Goal: Information Seeking & Learning: Learn about a topic

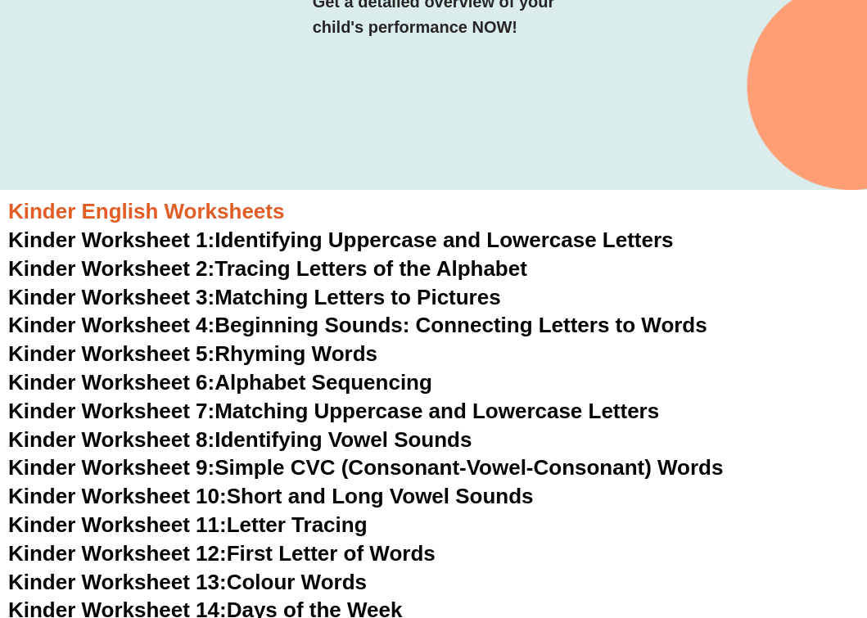
scroll to position [345, 0]
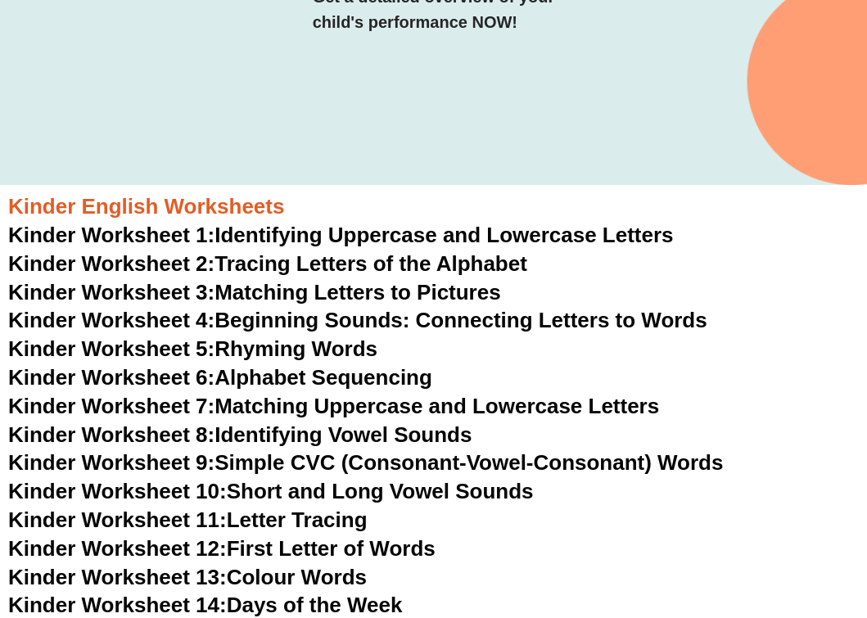
click at [440, 233] on link "Kinder Worksheet 1: Identifying Uppercase and Lowercase Letters" at bounding box center [340, 235] width 665 height 25
click at [430, 259] on link "Kinder Worksheet 2: Tracing Letters of the Alphabet" at bounding box center [267, 263] width 519 height 25
click at [382, 291] on link "Kinder Worksheet 3: Matching Letters to Pictures" at bounding box center [254, 292] width 493 height 25
click at [375, 320] on link "Kinder Worksheet 4: Beginning Sounds: Connecting Letters to Words" at bounding box center [357, 320] width 699 height 25
click at [352, 348] on link "Kinder Worksheet 5: Rhyming Words" at bounding box center [192, 348] width 369 height 25
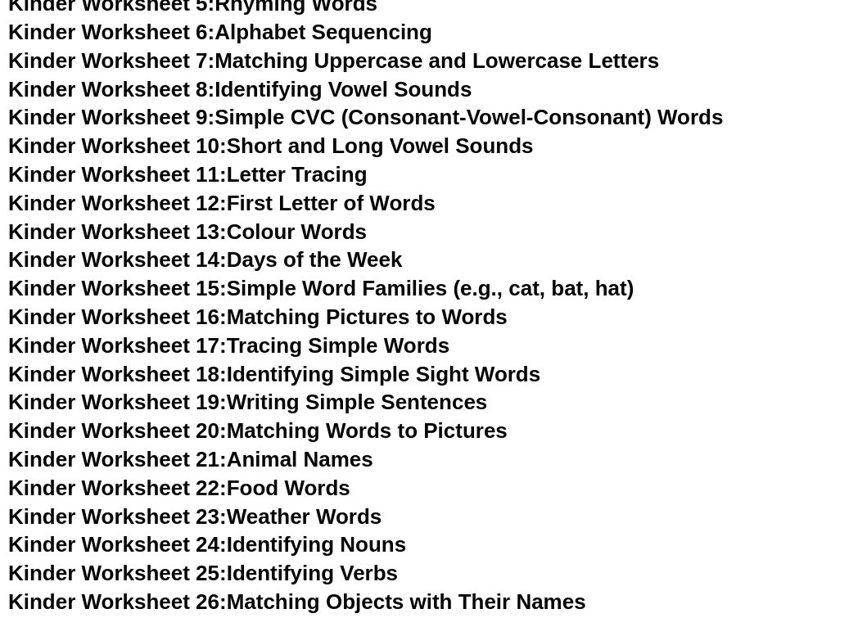
scroll to position [695, 0]
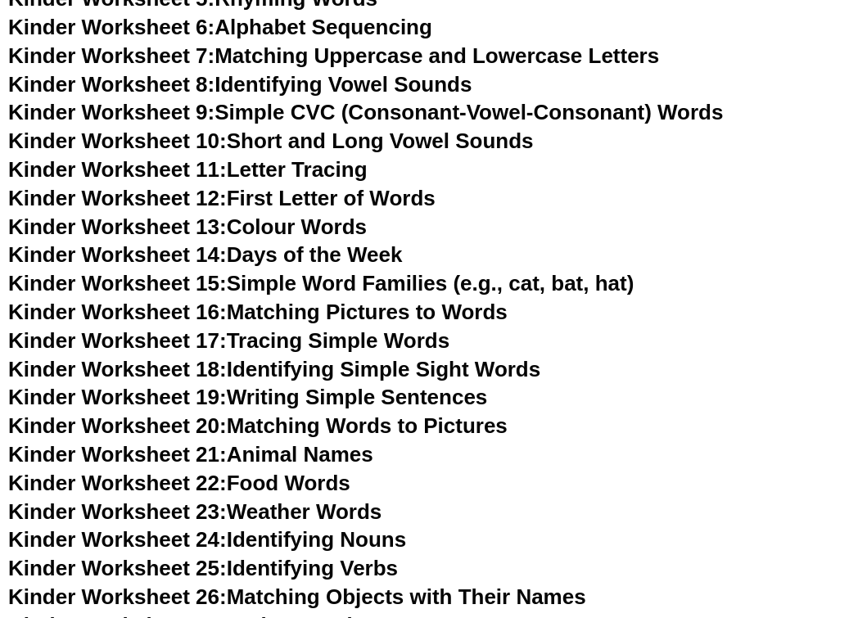
click at [376, 26] on link "Kinder Worksheet 6: Alphabet Sequencing" at bounding box center [220, 27] width 424 height 25
click at [367, 47] on link "Kinder Worksheet 7: Matching Uppercase and Lowercase Letters" at bounding box center [333, 55] width 651 height 25
click at [361, 79] on link "Kinder Worksheet 8: Identifying Vowel Sounds" at bounding box center [239, 84] width 463 height 25
click at [330, 102] on link "Kinder Worksheet 9: Simple CVC (Consonant-Vowel-Consonant) Words" at bounding box center [365, 112] width 714 height 25
click at [326, 144] on link "Kinder Worksheet 10: Short and Long Vowel Sounds" at bounding box center [270, 140] width 525 height 25
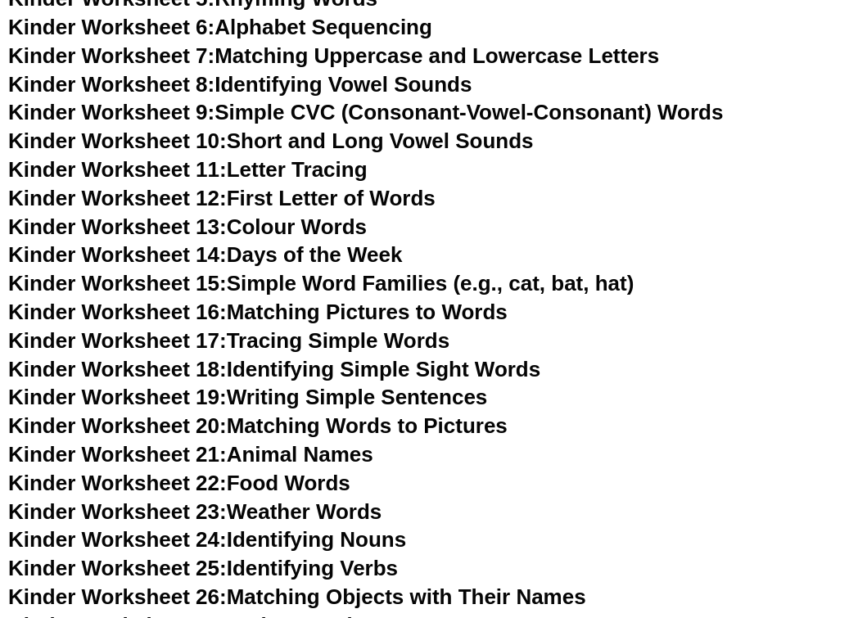
click at [324, 174] on link "Kinder Worksheet 11: Letter Tracing" at bounding box center [187, 169] width 359 height 25
click at [322, 199] on link "Kinder Worksheet 12: First Letter of Words" at bounding box center [221, 198] width 427 height 25
click at [319, 222] on link "Kinder Worksheet 13: Colour Words" at bounding box center [187, 226] width 358 height 25
click at [318, 249] on link "Kinder Worksheet 14: Days of the Week" at bounding box center [205, 254] width 394 height 25
click at [317, 272] on link "Kinder Worksheet 15: Simple Word Families (e.g., cat, bat, hat)" at bounding box center [320, 283] width 625 height 25
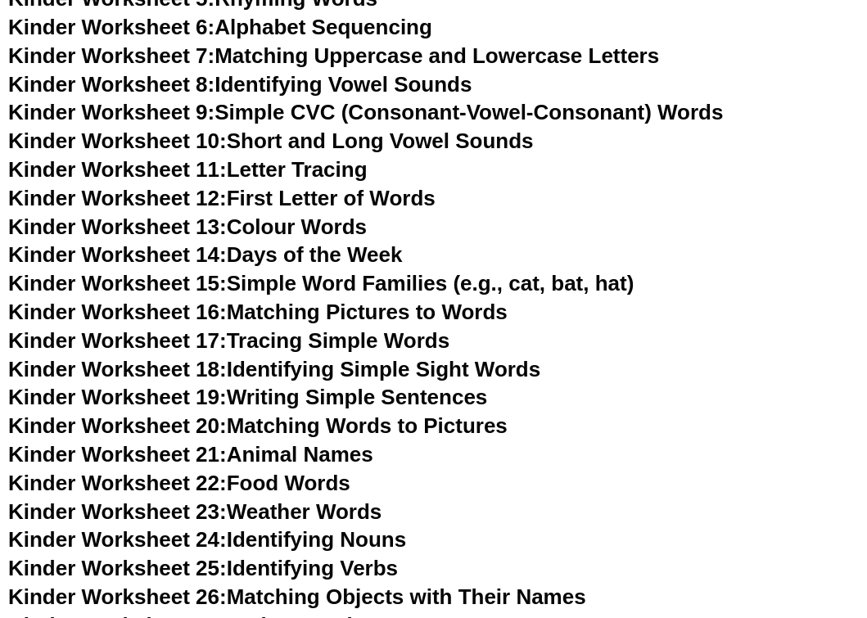
click at [313, 303] on link "Kinder Worksheet 16: Matching Pictures to Words" at bounding box center [257, 312] width 499 height 25
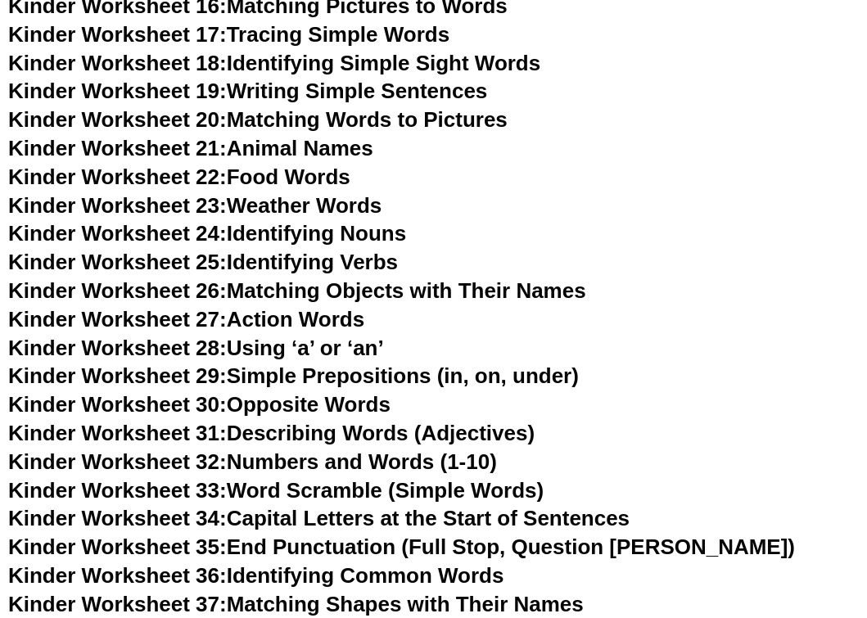
scroll to position [991, 0]
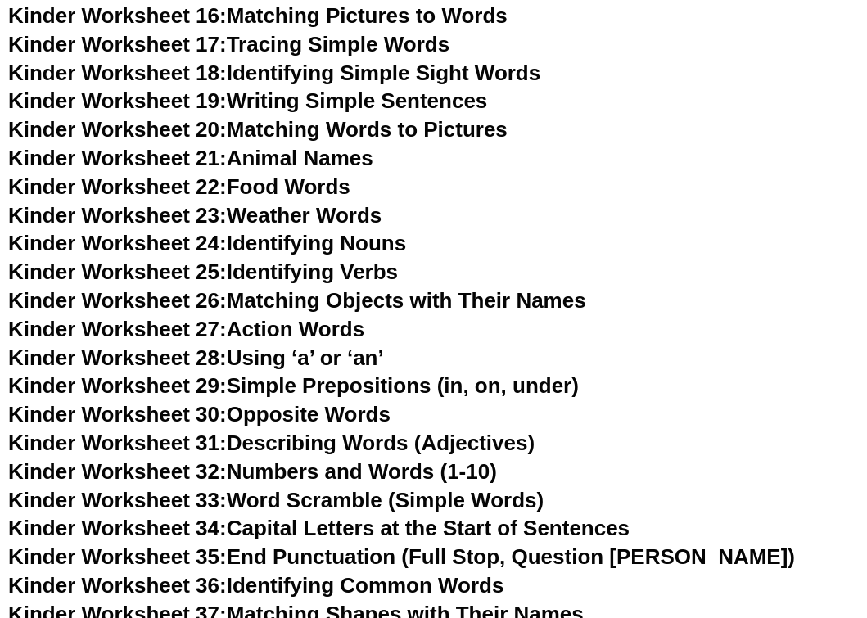
click at [426, 33] on link "Kinder Worksheet 17: Tracing Simple Words" at bounding box center [228, 44] width 441 height 25
click at [417, 65] on link "Kinder Worksheet 18: Identifying Simple Sight Words" at bounding box center [274, 73] width 532 height 25
click at [392, 92] on link "Kinder Worksheet 19: Writing Simple Sentences" at bounding box center [247, 100] width 479 height 25
click at [380, 119] on link "Kinder Worksheet 20: Matching Words to Pictures" at bounding box center [257, 129] width 499 height 25
click at [353, 146] on link "Kinder Worksheet 21: Animal Names" at bounding box center [190, 158] width 365 height 25
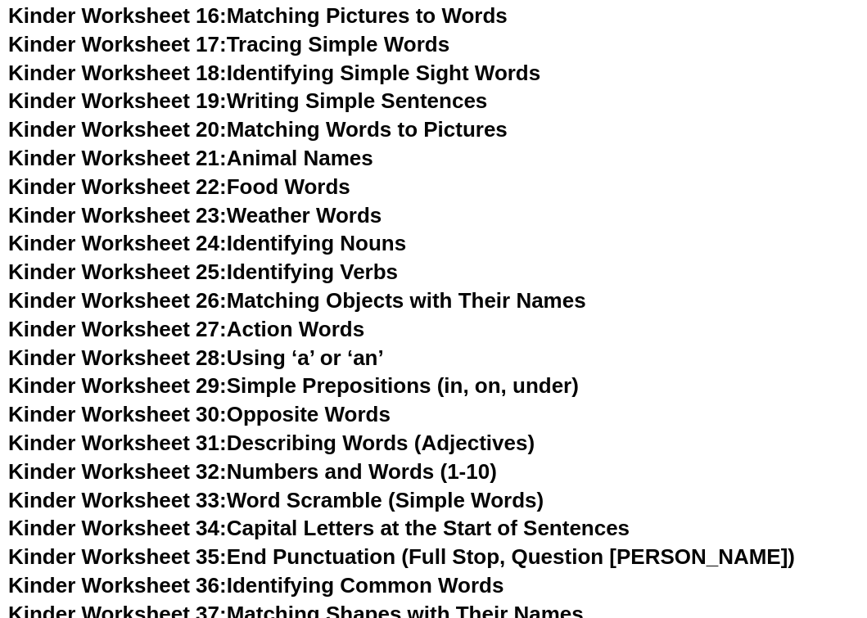
click at [328, 174] on link "Kinder Worksheet 22: Food Words" at bounding box center [179, 186] width 342 height 25
click at [327, 203] on link "Kinder Worksheet 23: Weather Words" at bounding box center [194, 215] width 373 height 25
click at [327, 231] on link "Kinder Worksheet 24: Identifying Nouns" at bounding box center [207, 243] width 398 height 25
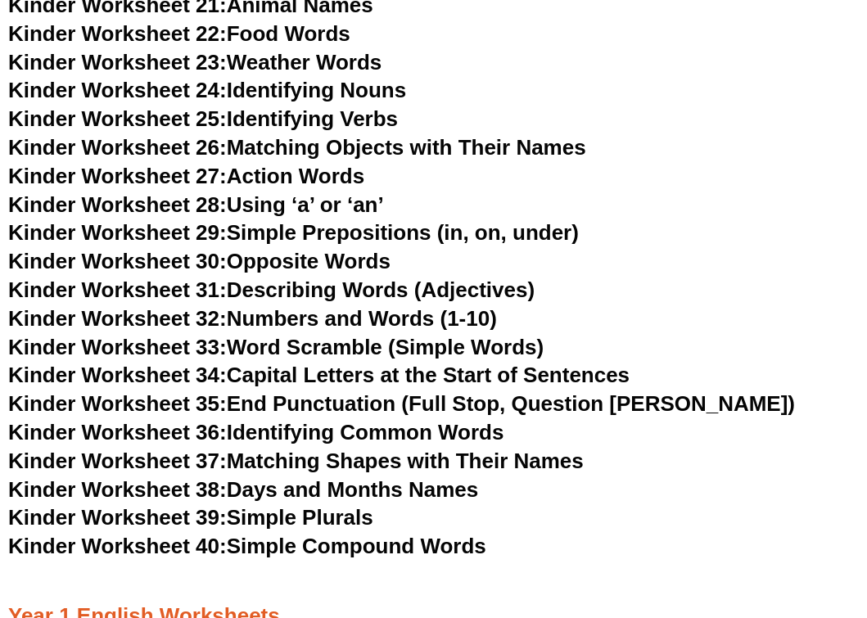
scroll to position [1157, 0]
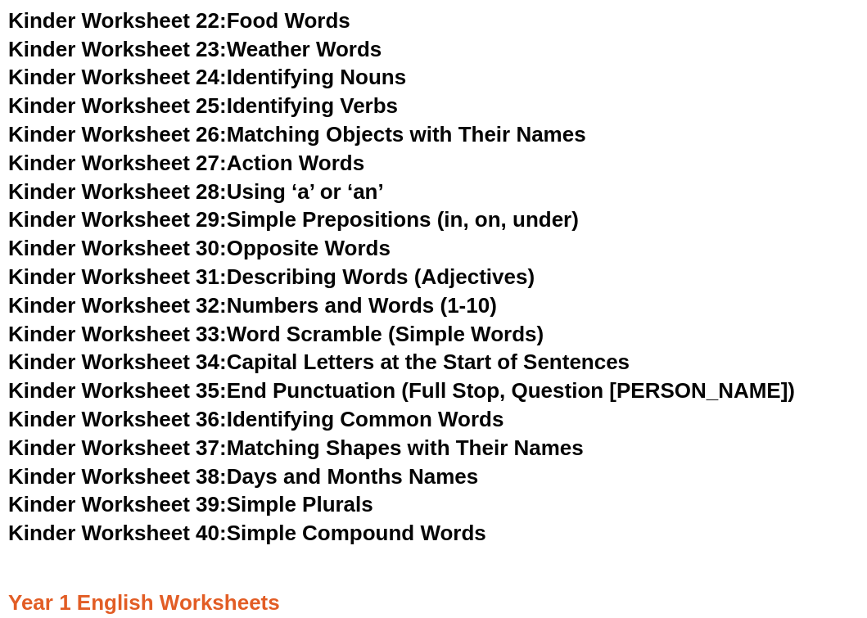
click at [353, 93] on link "Kinder Worksheet 25: Identifying Verbs" at bounding box center [203, 105] width 390 height 25
click at [332, 122] on link "Kinder Worksheet 26: Matching Objects with Their Names" at bounding box center [297, 134] width 578 height 25
click at [313, 151] on link "Kinder Worksheet 27: Action Words" at bounding box center [186, 163] width 356 height 25
click at [304, 179] on link "Kinder Worksheet 28: Using ‘a’ or ‘an’" at bounding box center [196, 191] width 376 height 25
click at [300, 207] on link "Kinder Worksheet 29: Simple Prepositions (in, on, under)" at bounding box center [293, 219] width 570 height 25
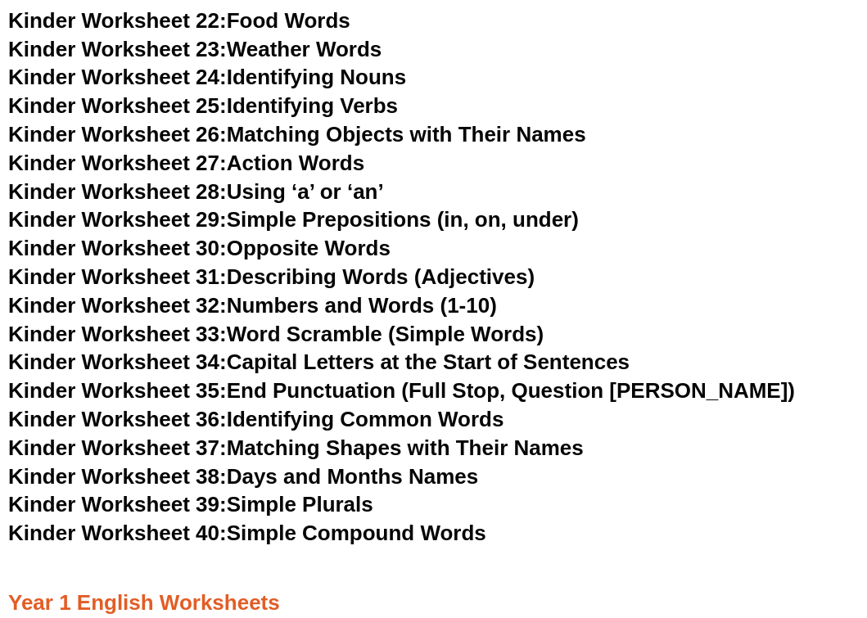
click at [297, 236] on link "Kinder Worksheet 30: Opposite Words" at bounding box center [199, 248] width 382 height 25
click at [356, 264] on link "Kinder Worksheet 31: Describing Words (Adjectives)" at bounding box center [271, 276] width 526 height 25
click at [348, 293] on link "Kinder Worksheet 32: Numbers and Words (1-10)" at bounding box center [252, 305] width 489 height 25
click at [339, 322] on link "Kinder Worksheet 33: Word Scramble (Simple Words)" at bounding box center [275, 334] width 535 height 25
click at [331, 349] on link "Kinder Worksheet 34: Capital Letters at the Start of Sentences" at bounding box center [318, 361] width 621 height 25
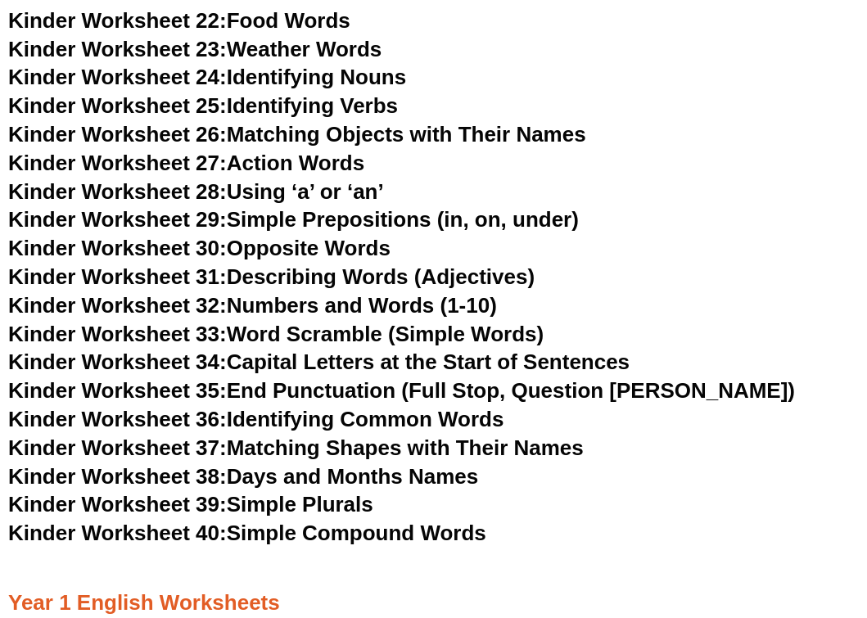
click at [329, 378] on link "Kinder Worksheet 35: End Punctuation (Full Stop, Question [PERSON_NAME])" at bounding box center [401, 390] width 786 height 25
click at [329, 407] on link "Kinder Worksheet 36: Identifying Common Words" at bounding box center [255, 419] width 495 height 25
click at [325, 435] on link "Kinder Worksheet 37: Matching Shapes with Their Names" at bounding box center [295, 447] width 575 height 25
click at [320, 464] on link "Kinder Worksheet 38: Days and Months Names" at bounding box center [243, 476] width 470 height 25
click at [318, 492] on link "Kinder Worksheet 39: Simple Plurals" at bounding box center [190, 504] width 365 height 25
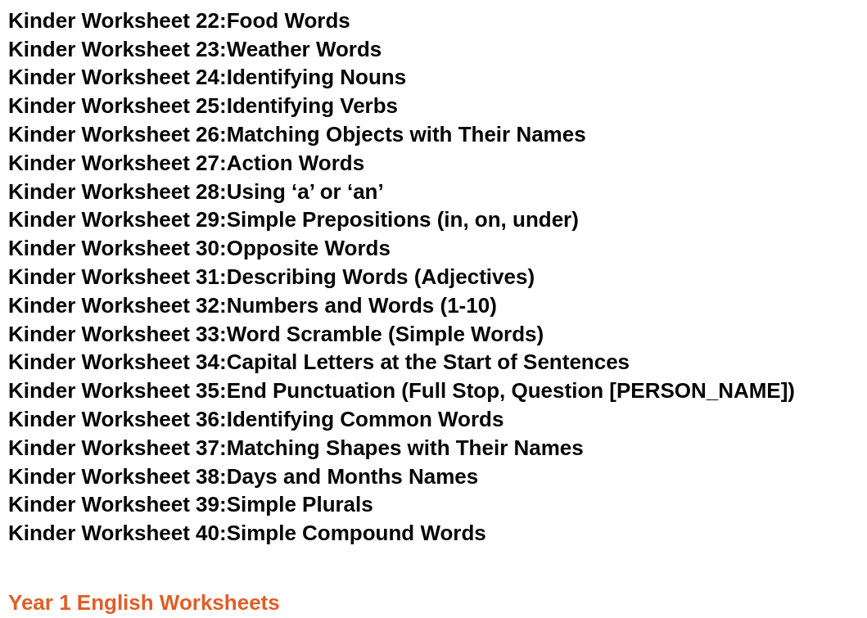
click at [318, 520] on link "Kinder Worksheet 40: Simple Compound Words" at bounding box center [247, 532] width 478 height 25
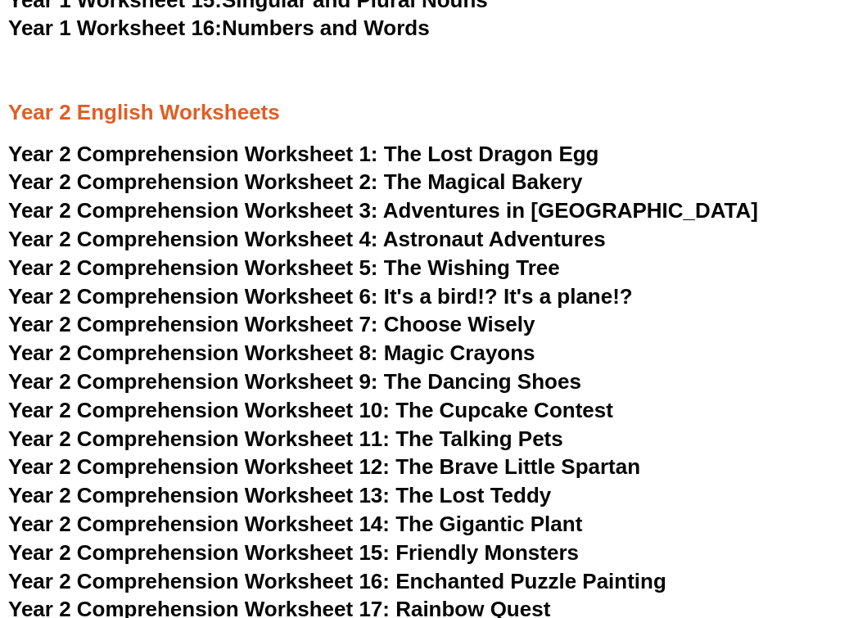
scroll to position [3214, 0]
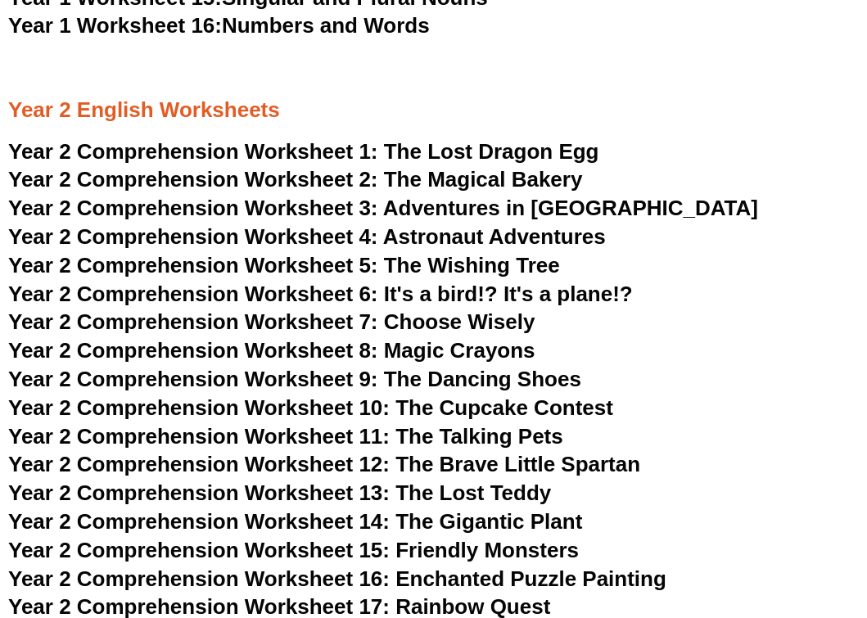
click at [496, 139] on span "The Lost Dragon Egg" at bounding box center [491, 151] width 215 height 25
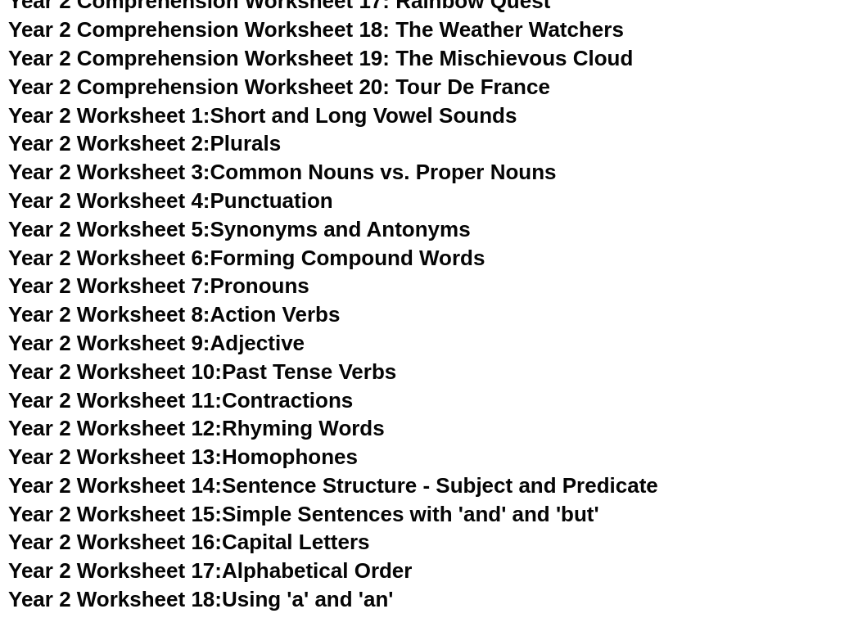
scroll to position [3823, 0]
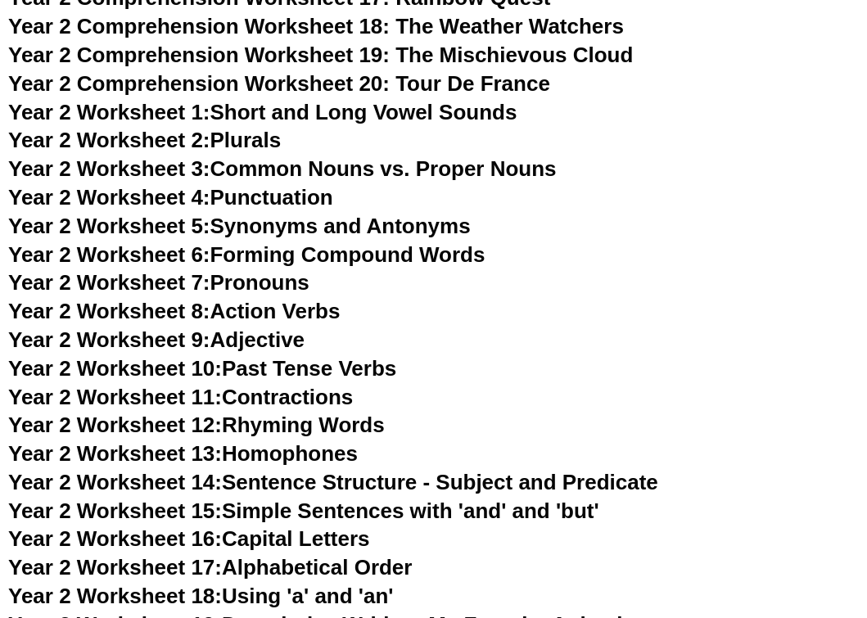
click at [477, 100] on link "Year 2 Worksheet 1: Short and Long Vowel Sounds" at bounding box center [262, 112] width 508 height 25
click at [255, 128] on link "Year 2 Worksheet 2: Plurals" at bounding box center [144, 140] width 273 height 25
click at [259, 156] on link "Year 2 Worksheet 3: Common Nouns vs. Proper Nouns" at bounding box center [282, 168] width 548 height 25
click at [258, 185] on link "Year 2 Worksheet 4: Punctuation" at bounding box center [170, 197] width 325 height 25
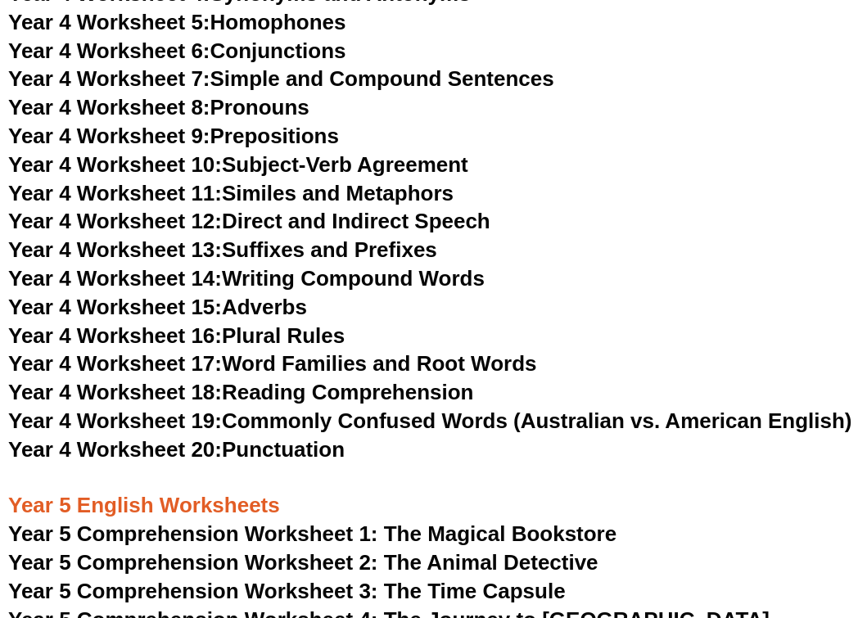
scroll to position [6517, 0]
